Goal: Find contact information: Find contact information

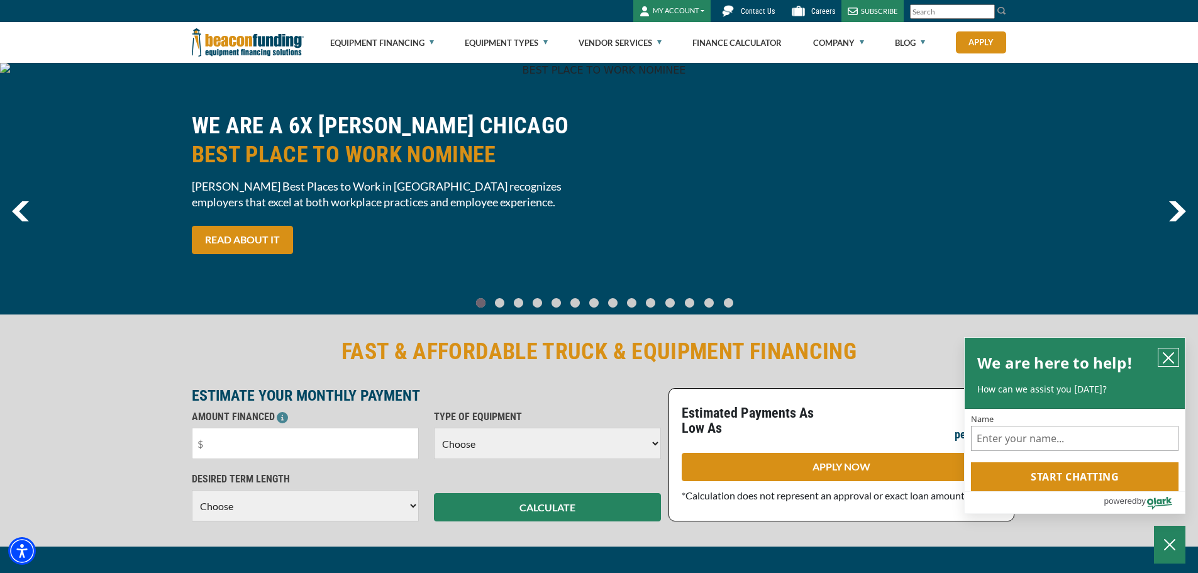
click at [1168, 355] on icon "close chatbox" at bounding box center [1168, 357] width 13 height 13
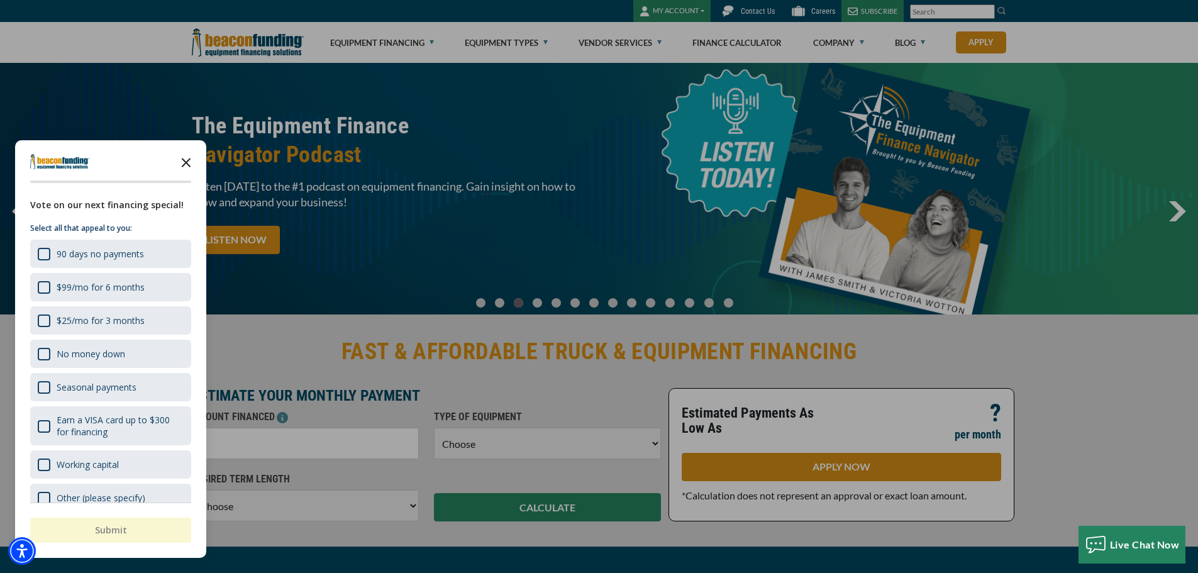
click at [185, 163] on polygon "Close the survey" at bounding box center [186, 162] width 9 height 9
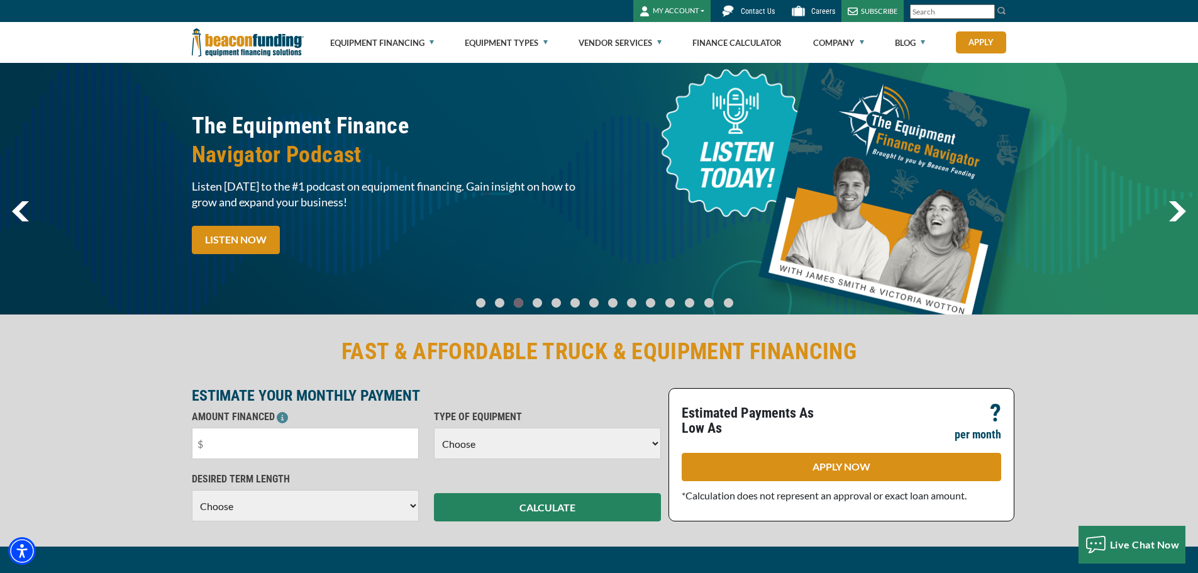
click at [760, 7] on span "Contact Us" at bounding box center [758, 11] width 34 height 9
